Goal: Navigation & Orientation: Find specific page/section

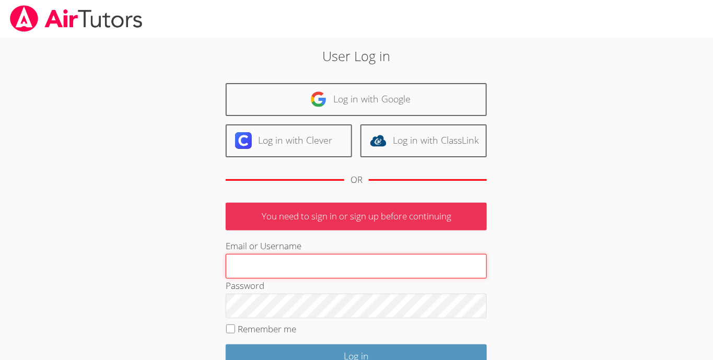
type input "[EMAIL_ADDRESS][DOMAIN_NAME]"
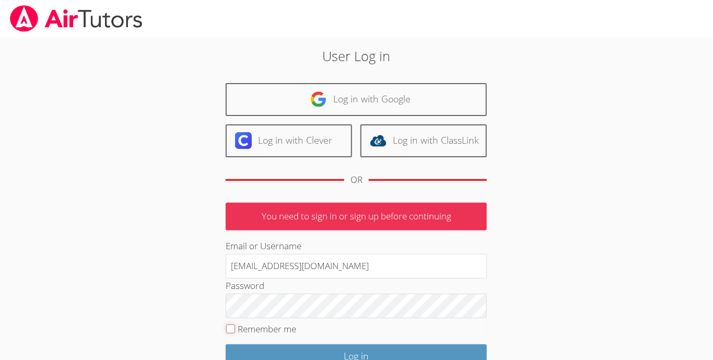
click at [232, 328] on input "Remember me" at bounding box center [230, 328] width 9 height 9
checkbox input "true"
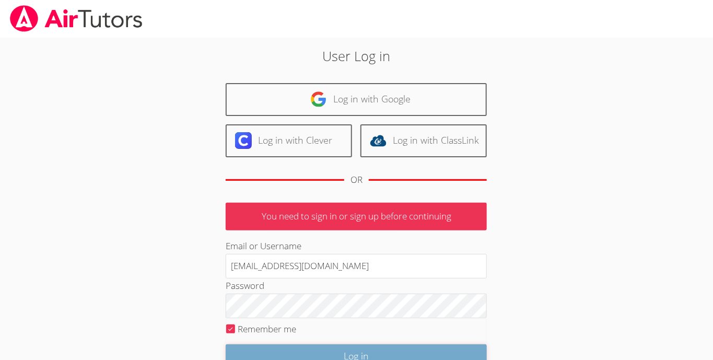
click at [268, 347] on input "Log in" at bounding box center [356, 356] width 261 height 25
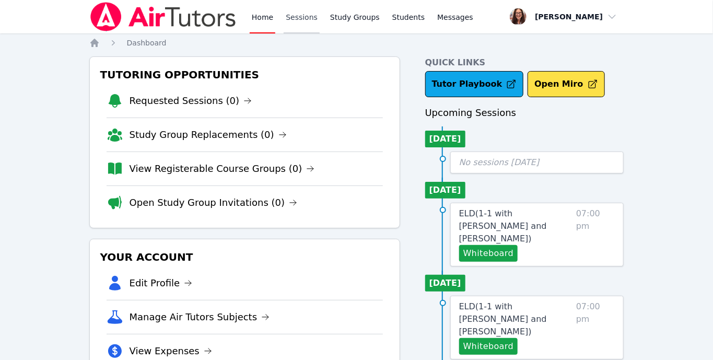
click at [304, 18] on link "Sessions" at bounding box center [302, 16] width 36 height 33
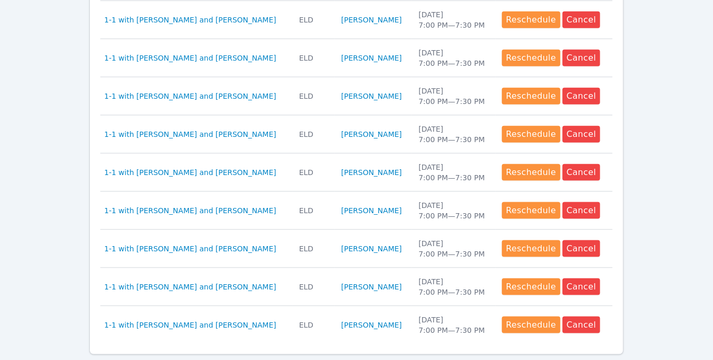
scroll to position [508, 0]
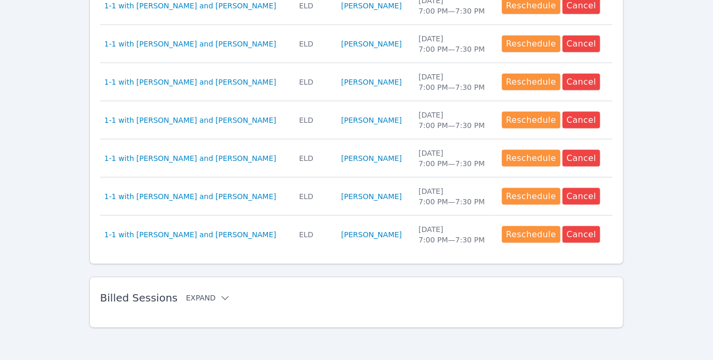
click at [202, 295] on button "Expand" at bounding box center [208, 298] width 44 height 10
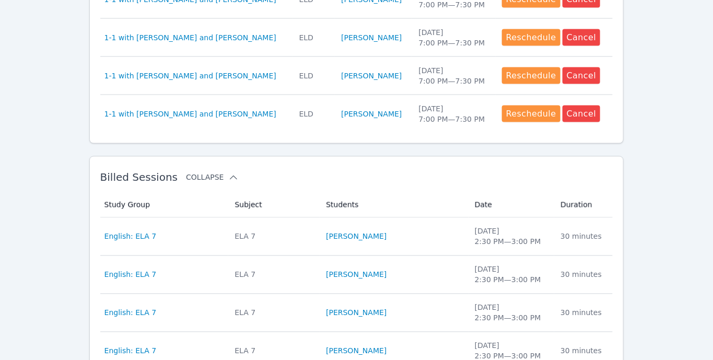
scroll to position [636, 0]
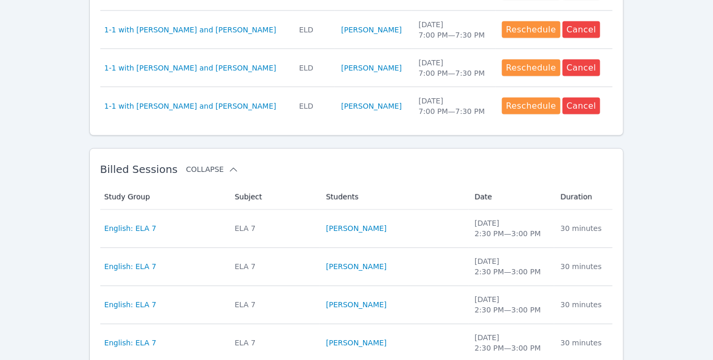
click at [208, 165] on button "Collapse" at bounding box center [212, 170] width 52 height 10
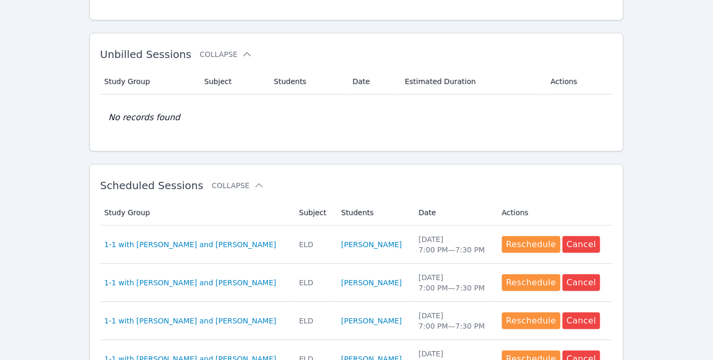
scroll to position [0, 0]
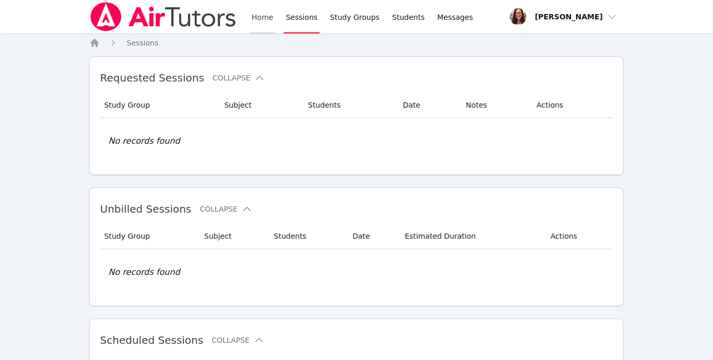
click at [264, 24] on link "Home" at bounding box center [263, 16] width 26 height 33
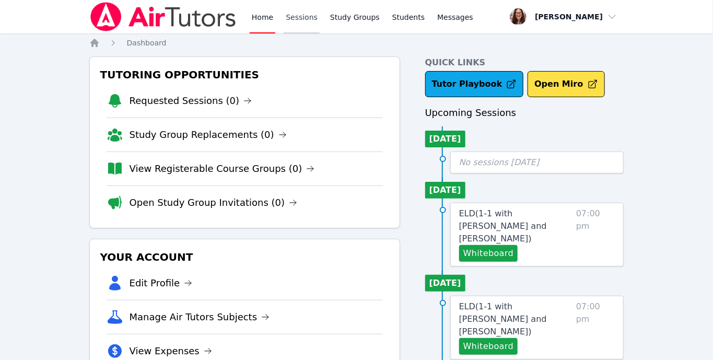
click at [306, 18] on link "Sessions" at bounding box center [302, 16] width 36 height 33
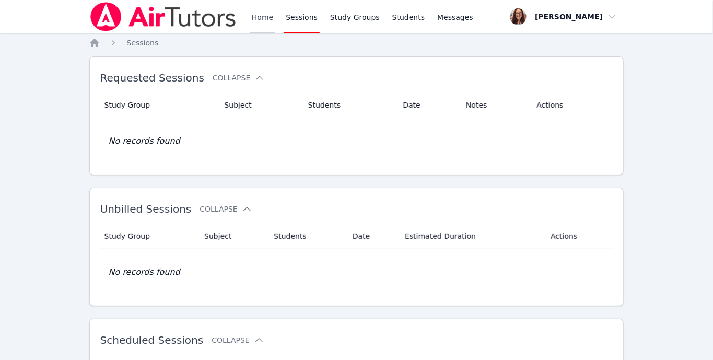
click at [259, 15] on link "Home" at bounding box center [263, 16] width 26 height 33
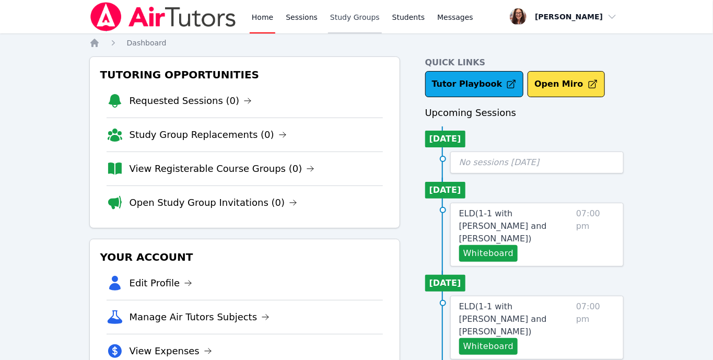
click at [358, 15] on link "Study Groups" at bounding box center [355, 16] width 54 height 33
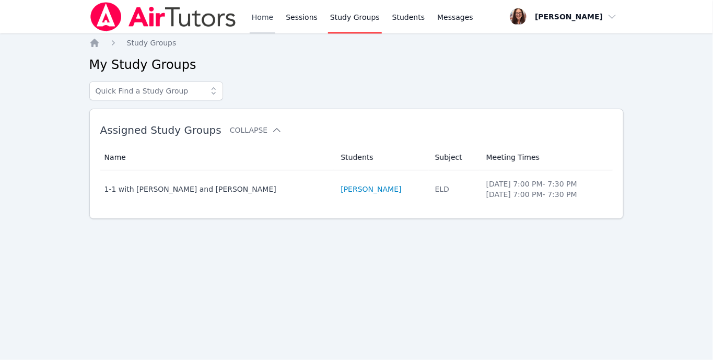
click at [256, 17] on link "Home" at bounding box center [263, 16] width 26 height 33
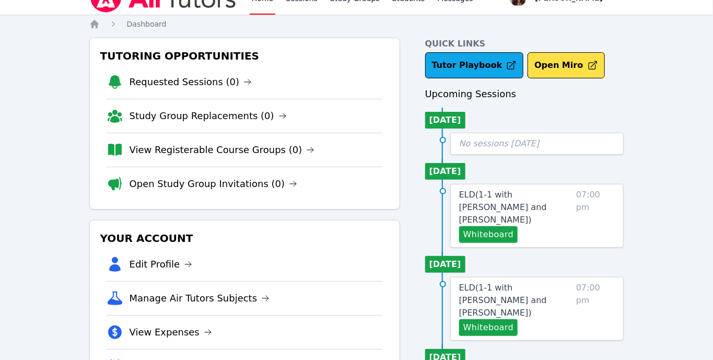
scroll to position [26, 0]
